Goal: Task Accomplishment & Management: Manage account settings

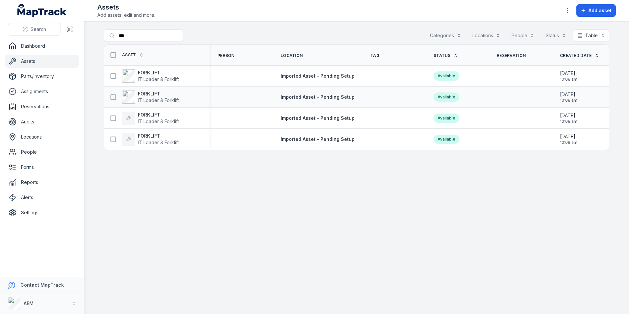
click at [272, 94] on div at bounding box center [241, 96] width 63 height 5
click at [303, 94] on span "Imported Asset - Pending Setup" at bounding box center [318, 97] width 74 height 6
click at [154, 92] on strong "FORKLIFT" at bounding box center [158, 93] width 41 height 7
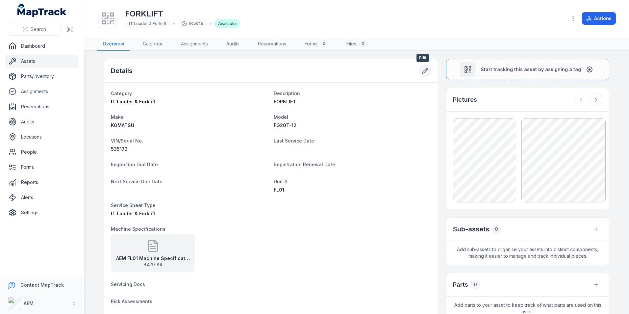
click at [422, 71] on icon at bounding box center [425, 70] width 7 height 7
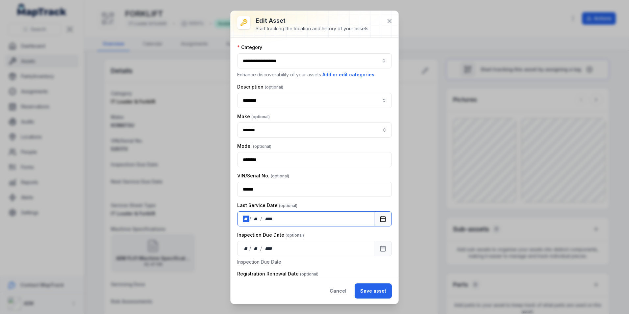
click at [241, 215] on div "** / ** / ****" at bounding box center [305, 218] width 137 height 15
click at [366, 289] on button "Save asset" at bounding box center [373, 290] width 37 height 15
